Goal: Use online tool/utility

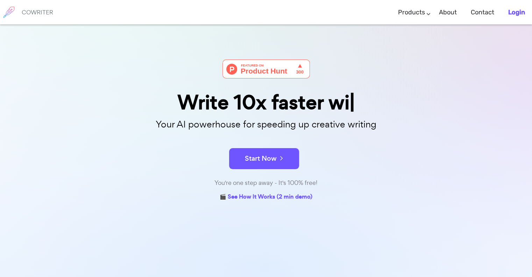
click at [515, 12] on b "Login" at bounding box center [516, 12] width 17 height 8
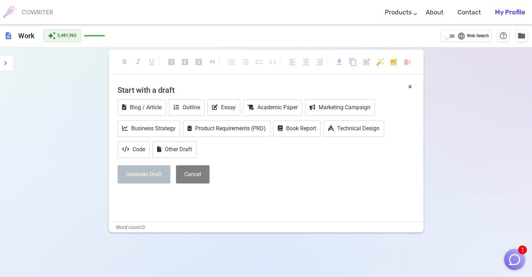
click at [512, 258] on img "button" at bounding box center [514, 258] width 13 height 13
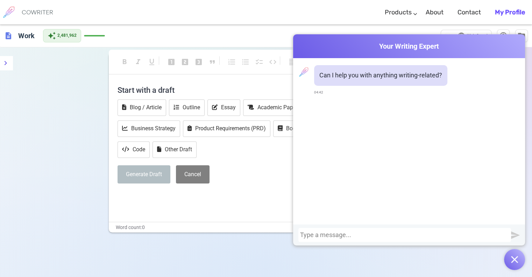
click at [424, 234] on div at bounding box center [404, 234] width 209 height 7
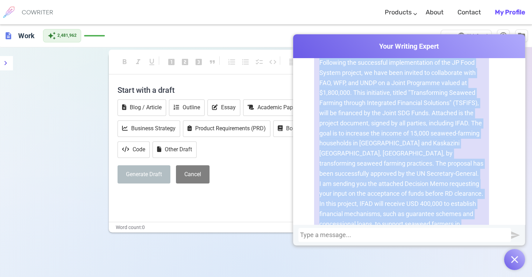
scroll to position [807, 0]
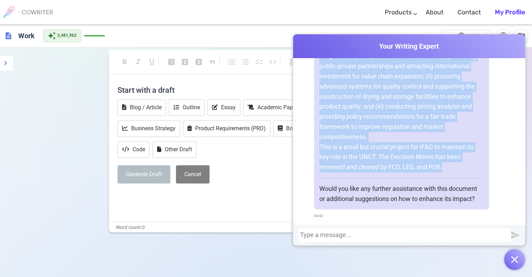
drag, startPoint x: 315, startPoint y: 152, endPoint x: 461, endPoint y: 169, distance: 147.7
click at [461, 169] on div "Here's a corrected version of your text: Dear [PERSON_NAME] and Regional Team, …" at bounding box center [401, 21] width 175 height 376
copy div "Dear [PERSON_NAME] and Regional Team, Following the successful implementation o…"
